Goal: Information Seeking & Learning: Learn about a topic

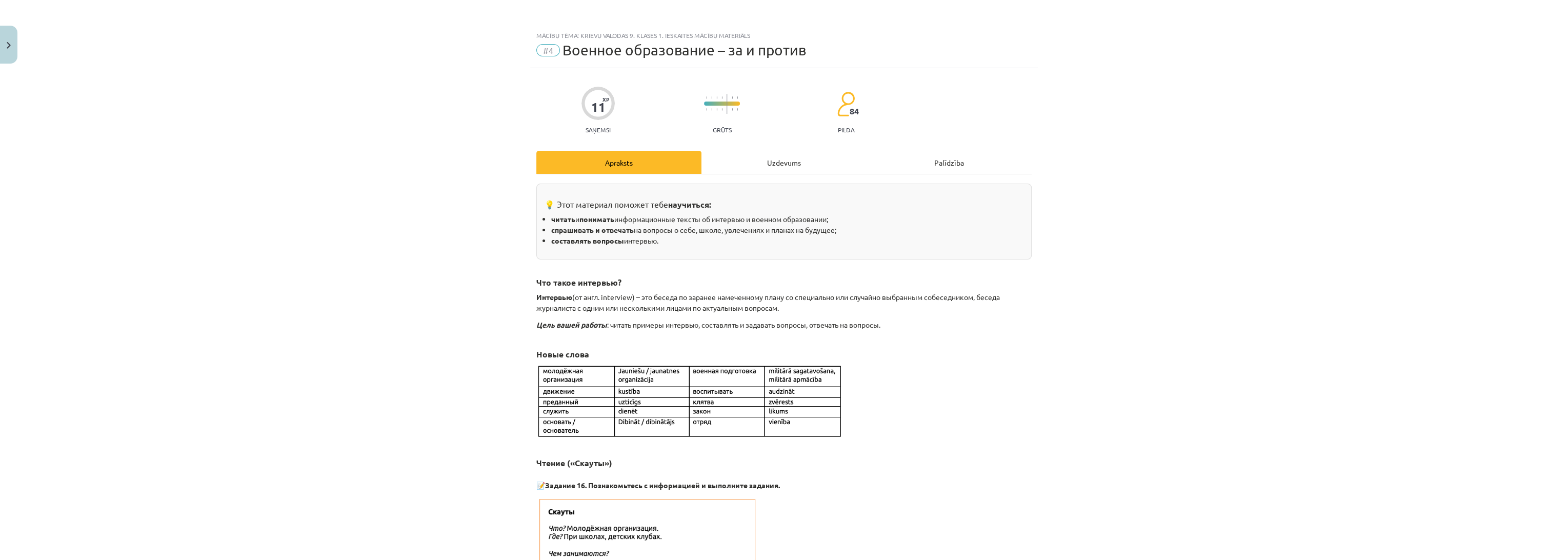
scroll to position [171, 0]
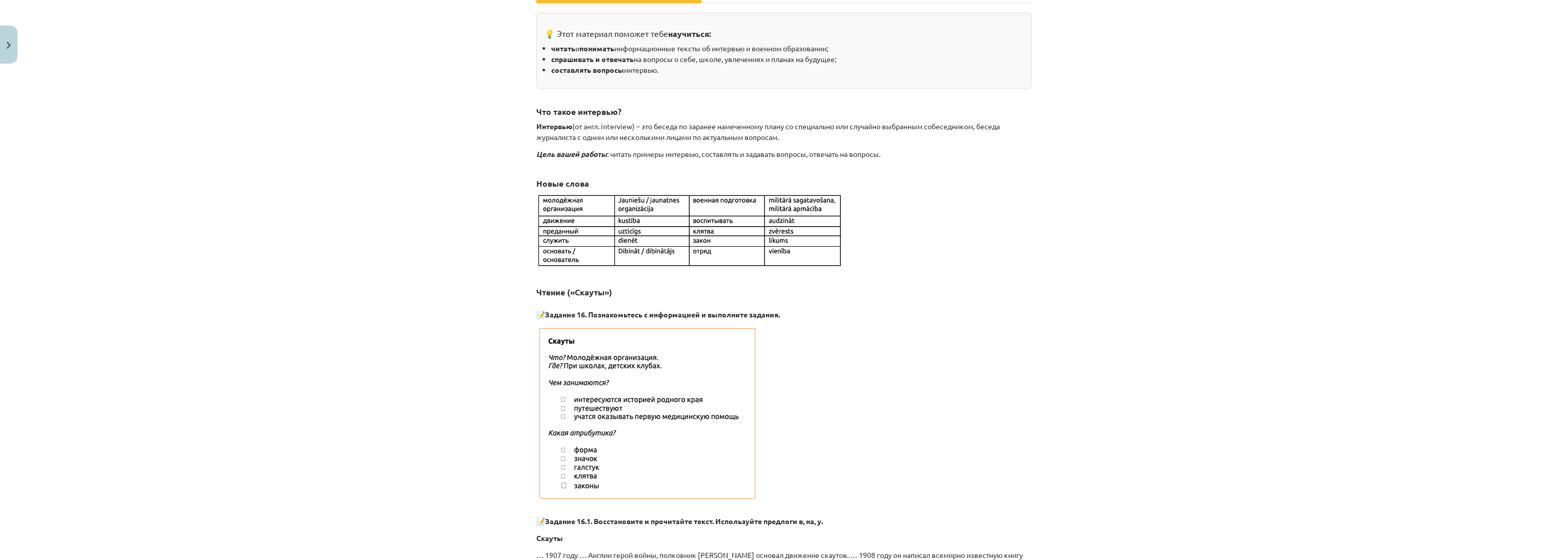
click at [446, 130] on div "Mācību tēma: Krievu valodas 9. klases 1. ieskaites mācību materiāls #4 Военное …" at bounding box center [784, 280] width 1568 height 560
click at [375, 119] on div "Mācību tēma: Krievu valodas 9. klases 1. ieskaites mācību materiāls #4 Военное …" at bounding box center [784, 280] width 1568 height 560
drag, startPoint x: 393, startPoint y: 245, endPoint x: 392, endPoint y: 254, distance: 9.1
click at [393, 251] on div "Mācību tēma: Krievu valodas 9. klases 1. ieskaites mācību materiāls #4 Военное …" at bounding box center [784, 280] width 1568 height 560
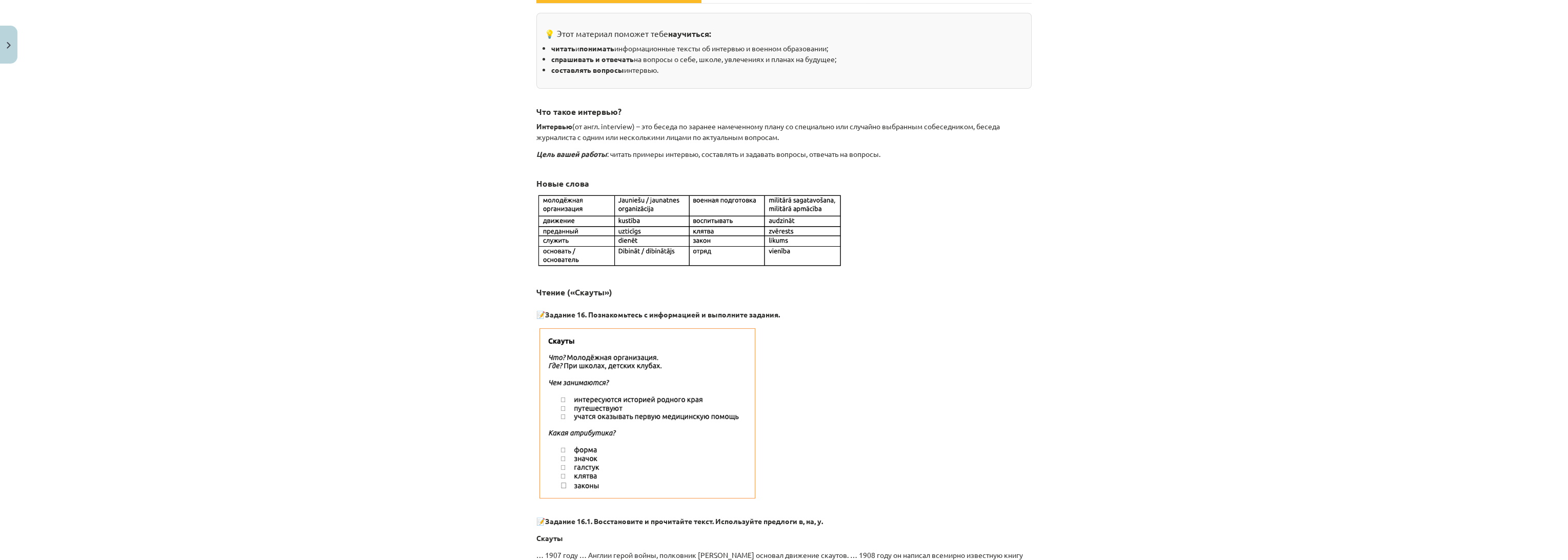
drag, startPoint x: 450, startPoint y: 109, endPoint x: 233, endPoint y: 10, distance: 238.5
click at [447, 109] on div "Mācību tēma: Krievu valodas 9. klases 1. ieskaites mācību materiāls #4 Военное …" at bounding box center [784, 280] width 1568 height 560
click at [452, 233] on div "Mācību tēma: Krievu valodas 9. klases 1. ieskaites mācību materiāls #4 Военное …" at bounding box center [784, 280] width 1568 height 560
click at [460, 233] on div "Mācību tēma: Krievu valodas 9. klases 1. ieskaites mācību materiāls #4 Военное …" at bounding box center [784, 280] width 1568 height 560
drag, startPoint x: 460, startPoint y: 233, endPoint x: 193, endPoint y: 288, distance: 272.6
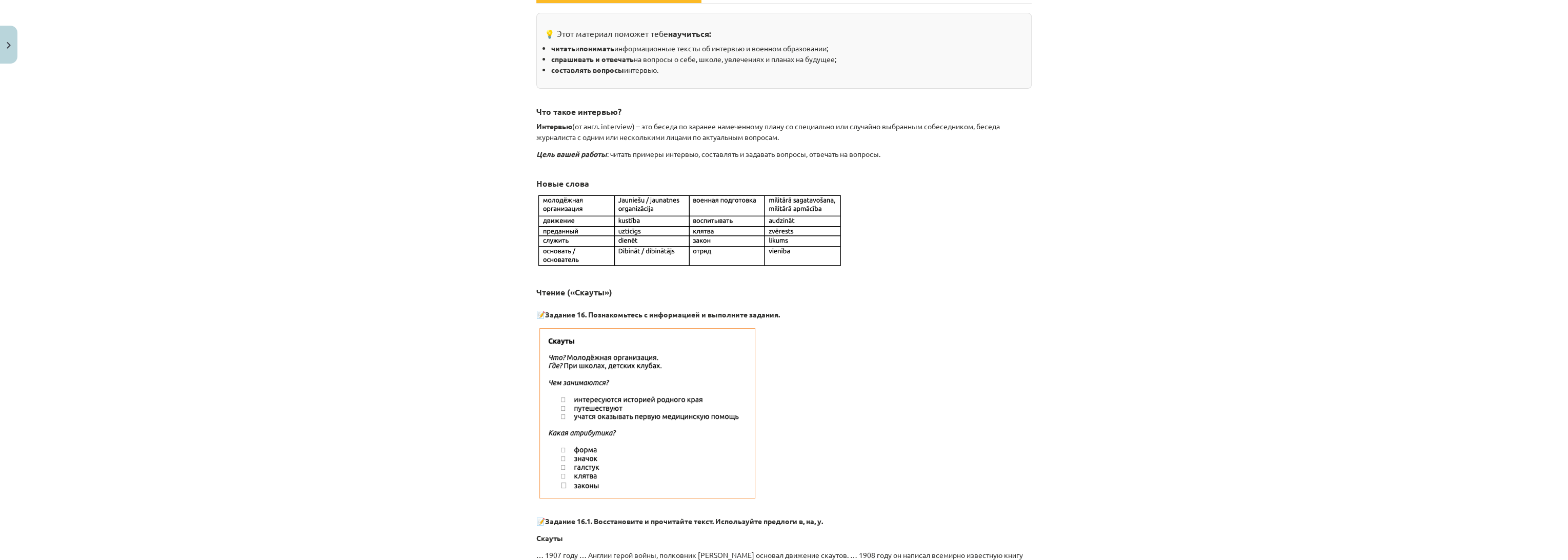
click at [193, 288] on div "Mācību tēma: Krievu valodas 9. klases 1. ieskaites mācību materiāls #4 Военное …" at bounding box center [784, 280] width 1568 height 560
click at [678, 302] on p "📝 Задание 16. Познакомьтесь с информацией и выполните задания." at bounding box center [784, 311] width 495 height 19
click at [438, 263] on div "Mācību tēma: Krievu valodas 9. klases 1. ieskaites mācību materiāls #4 Военное …" at bounding box center [784, 280] width 1568 height 560
drag, startPoint x: 443, startPoint y: 261, endPoint x: 445, endPoint y: 255, distance: 6.3
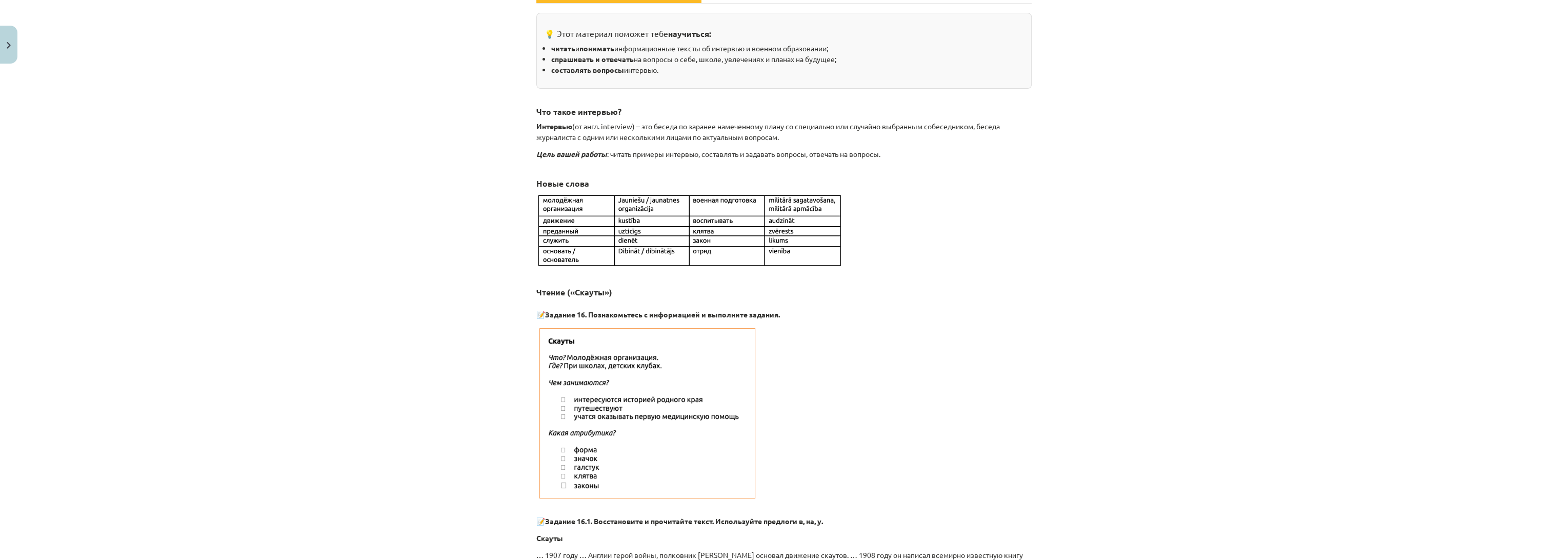
click at [443, 259] on div "Mācību tēma: Krievu valodas 9. klases 1. ieskaites mācību materiāls #4 Военное …" at bounding box center [784, 280] width 1568 height 560
click at [445, 255] on div "Mācību tēma: Krievu valodas 9. klases 1. ieskaites mācību materiāls #4 Военное …" at bounding box center [784, 280] width 1568 height 560
drag, startPoint x: 425, startPoint y: 198, endPoint x: 415, endPoint y: 194, distance: 10.8
click at [415, 194] on div "Mācību tēma: Krievu valodas 9. klases 1. ieskaites mācību materiāls #4 Военное …" at bounding box center [784, 280] width 1568 height 560
click at [429, 189] on div "Mācību tēma: Krievu valodas 9. klases 1. ieskaites mācību materiāls #4 Военное …" at bounding box center [784, 280] width 1568 height 560
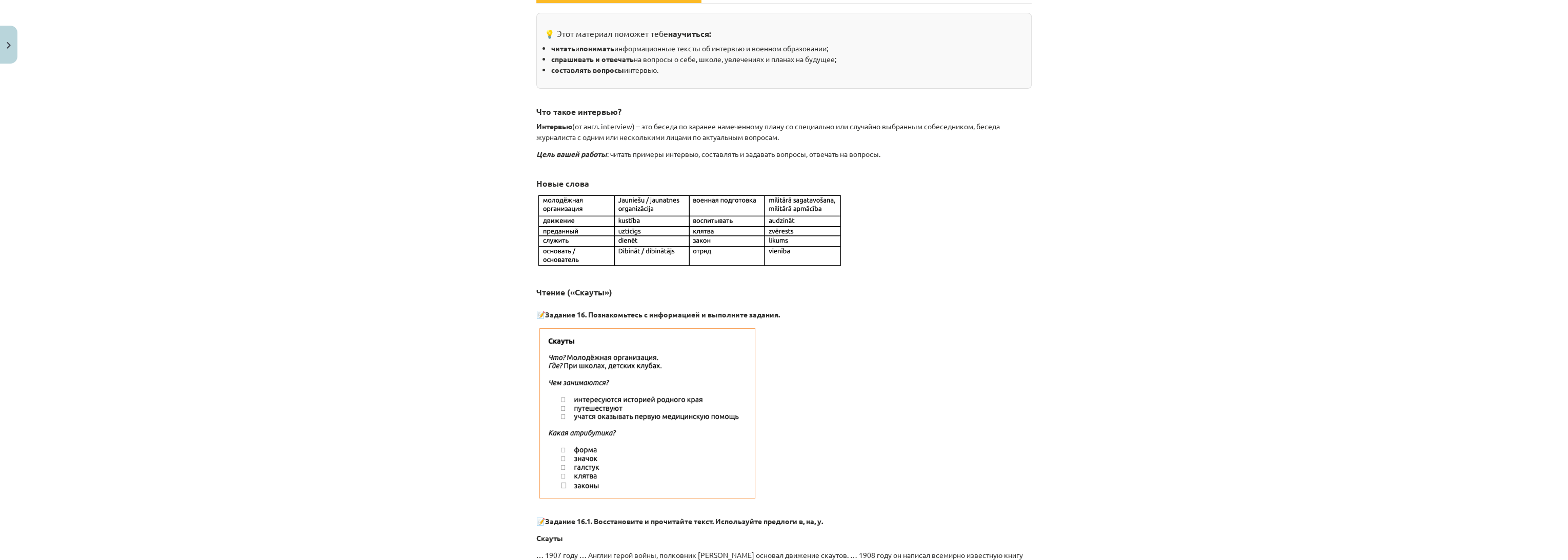
click at [345, 237] on div "Mācību tēma: Krievu valodas 9. klases 1. ieskaites mācību materiāls #4 Военное …" at bounding box center [784, 280] width 1568 height 560
click at [1, 50] on button "Close" at bounding box center [8, 45] width 17 height 38
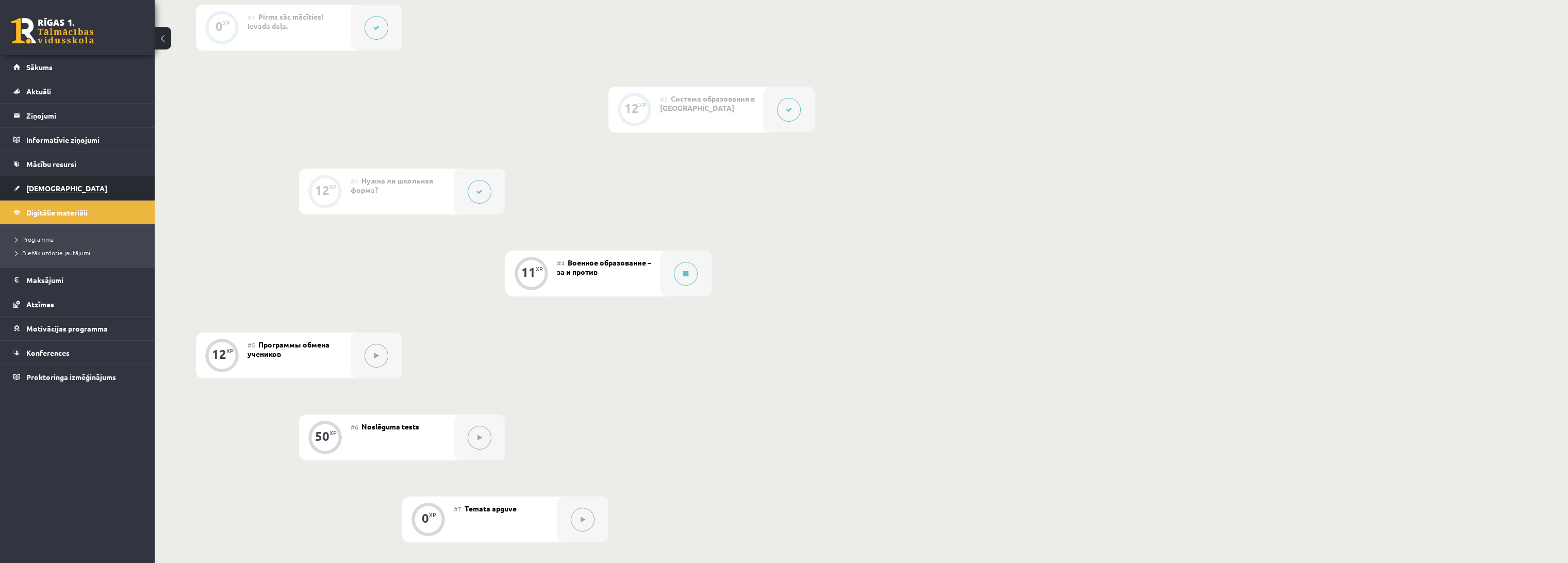
click at [67, 180] on link "[DEMOGRAPHIC_DATA]" at bounding box center [78, 188] width 128 height 24
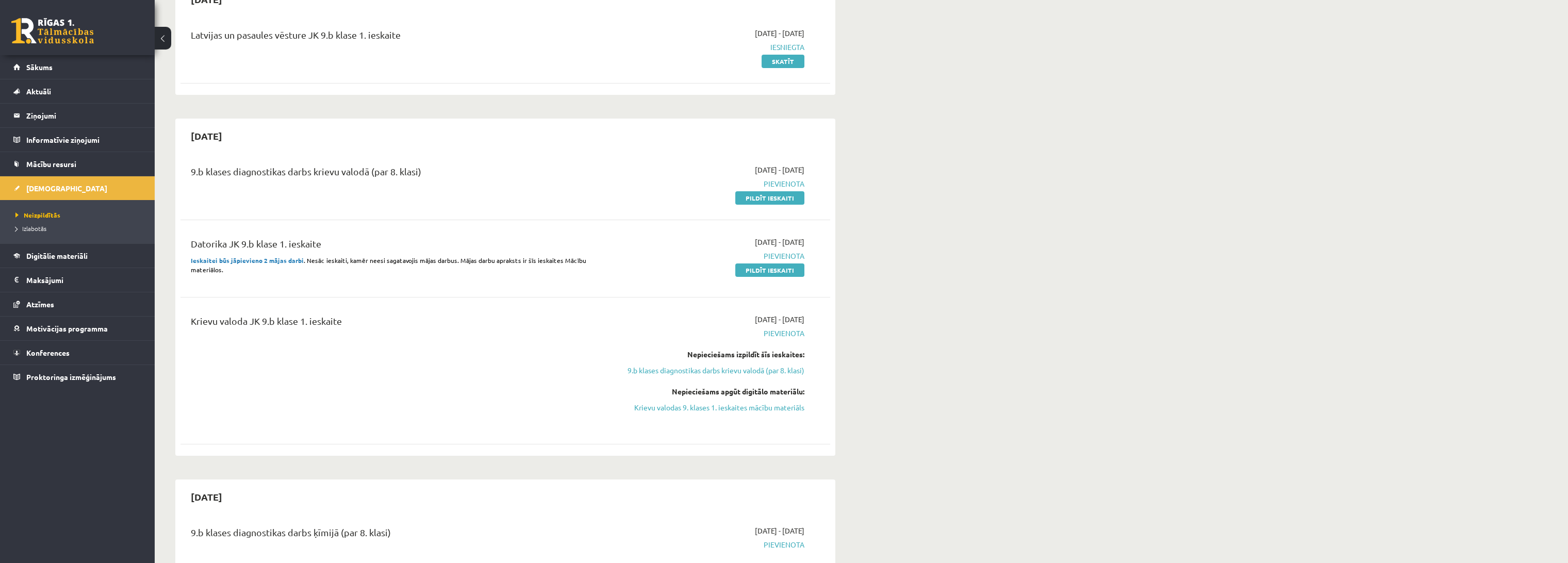
scroll to position [115, 0]
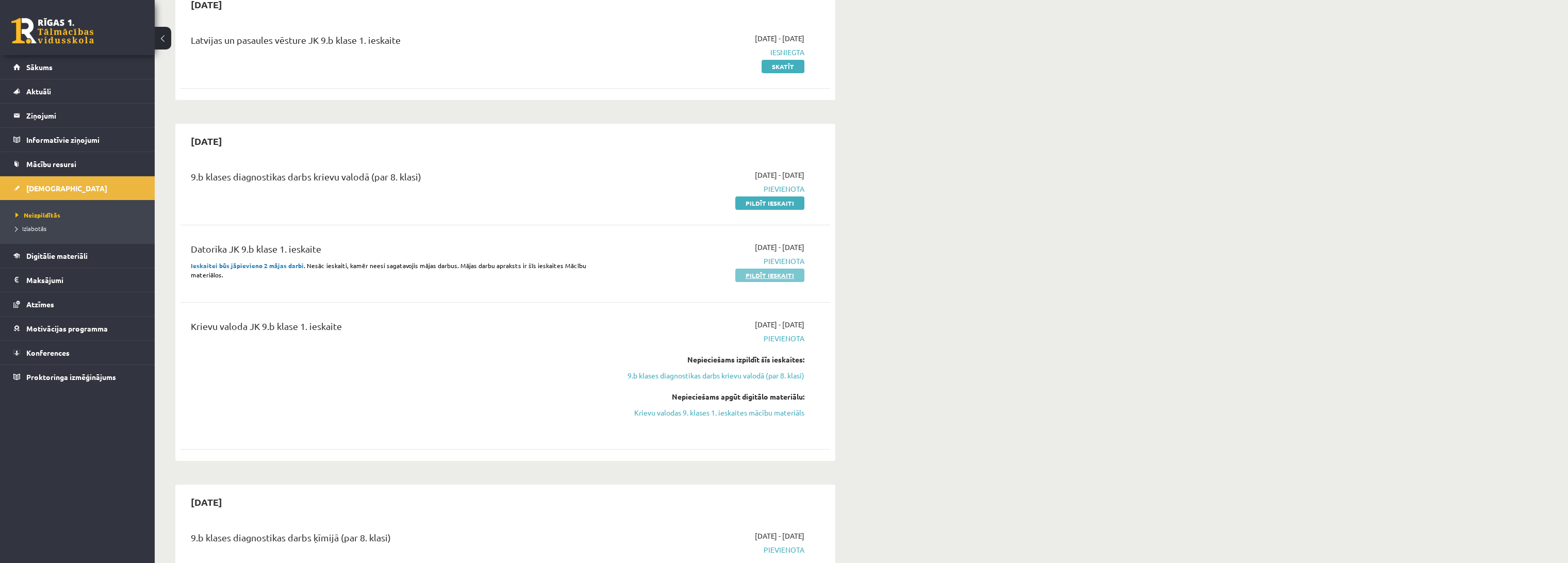
click at [767, 271] on link "Pildīt ieskaiti" at bounding box center [770, 275] width 69 height 14
click at [561, 206] on div "9.b klases diagnostikas darbs krievu valodā (par 8. klasi)" at bounding box center [392, 189] width 420 height 39
click at [760, 202] on link "Pildīt ieskaiti" at bounding box center [770, 203] width 69 height 14
click at [288, 19] on div "2025-09-30 Latvijas un pasaules vēsture JK 9.b klase 1. ieskaite 2025-09-16 - 2…" at bounding box center [505, 43] width 660 height 113
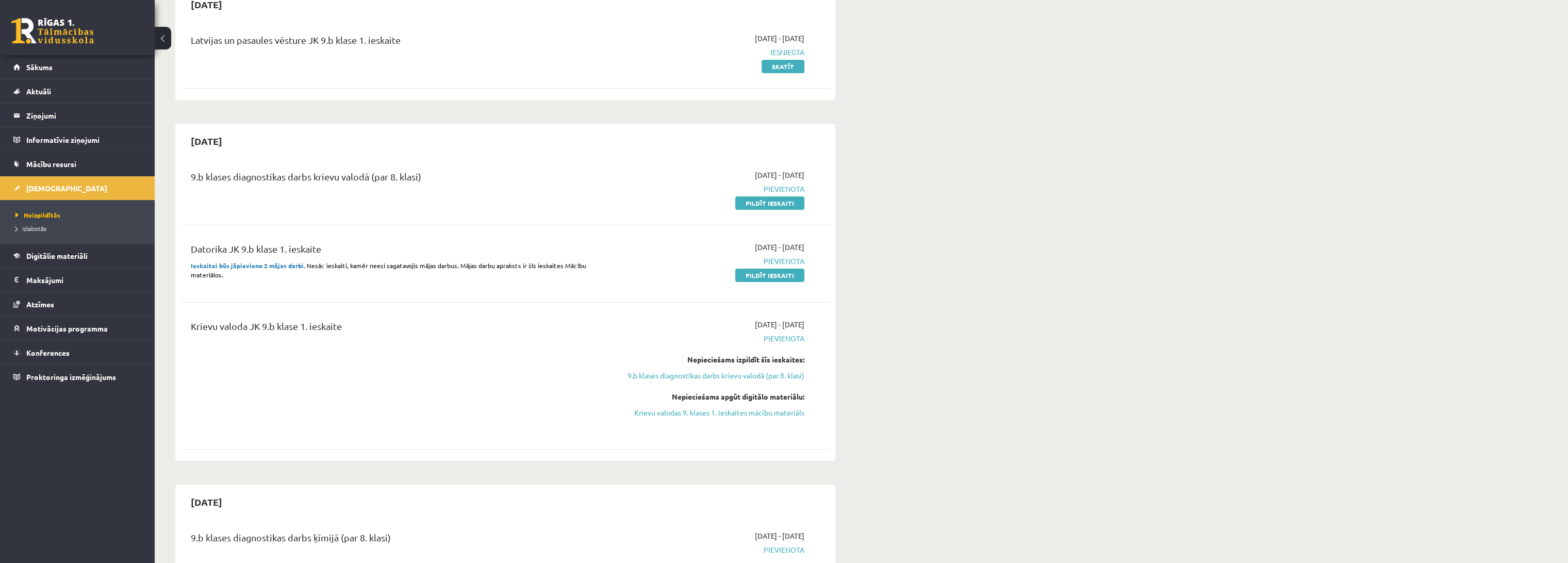
click at [598, 69] on div "Latvijas un pasaules vēsture JK 9.b klase 1. ieskaite" at bounding box center [392, 53] width 420 height 39
click at [75, 249] on link "Digitālie materiāli" at bounding box center [78, 256] width 128 height 24
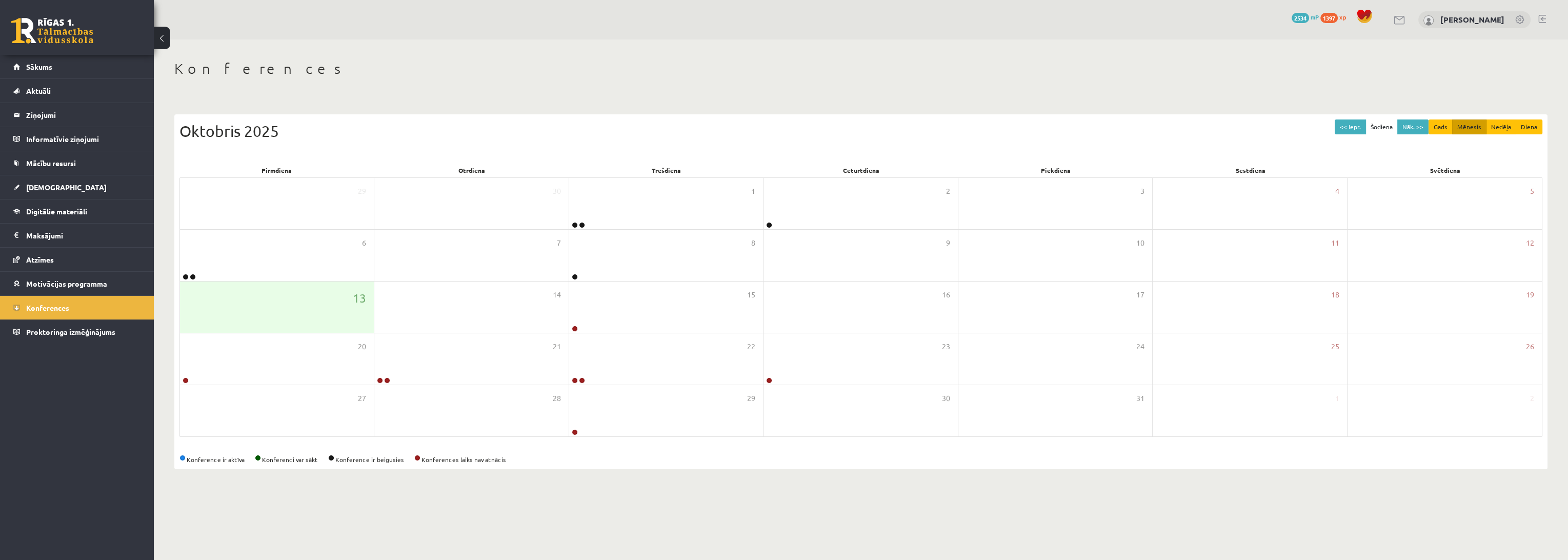
drag, startPoint x: 793, startPoint y: 492, endPoint x: 837, endPoint y: 554, distance: 76.0
drag, startPoint x: 837, startPoint y: 554, endPoint x: 820, endPoint y: 555, distance: 17.0
click at [817, 551] on body "0 Dāvanas 2534 mP 1397 xp [PERSON_NAME] Sākums Aktuāli Kā mācīties eSKOLĀ Konta…" at bounding box center [784, 280] width 1568 height 560
click at [625, 528] on body "0 Dāvanas 2534 mP 1397 xp [PERSON_NAME] Sākums Aktuāli Kā mācīties eSKOLĀ Konta…" at bounding box center [784, 280] width 1568 height 560
